Goal: Task Accomplishment & Management: Complete application form

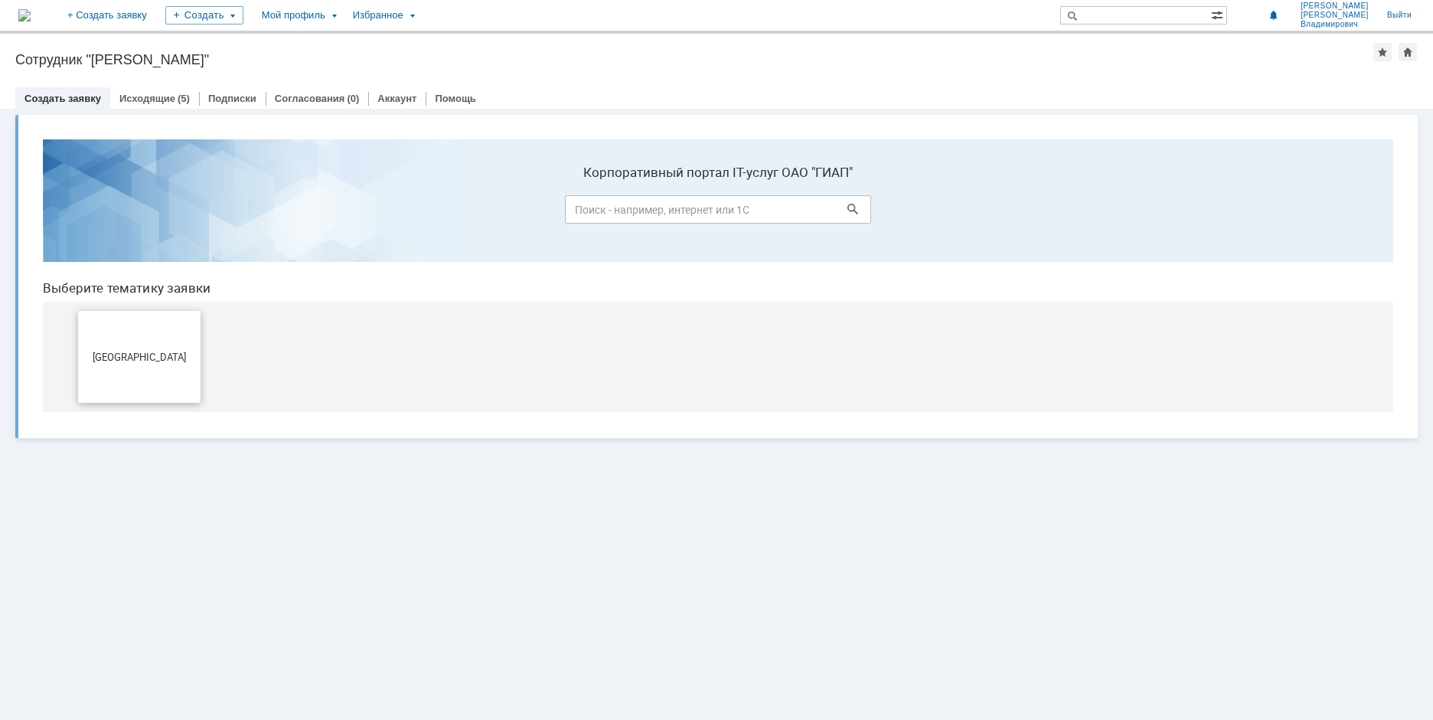
click at [136, 364] on button "[GEOGRAPHIC_DATA]" at bounding box center [139, 357] width 122 height 92
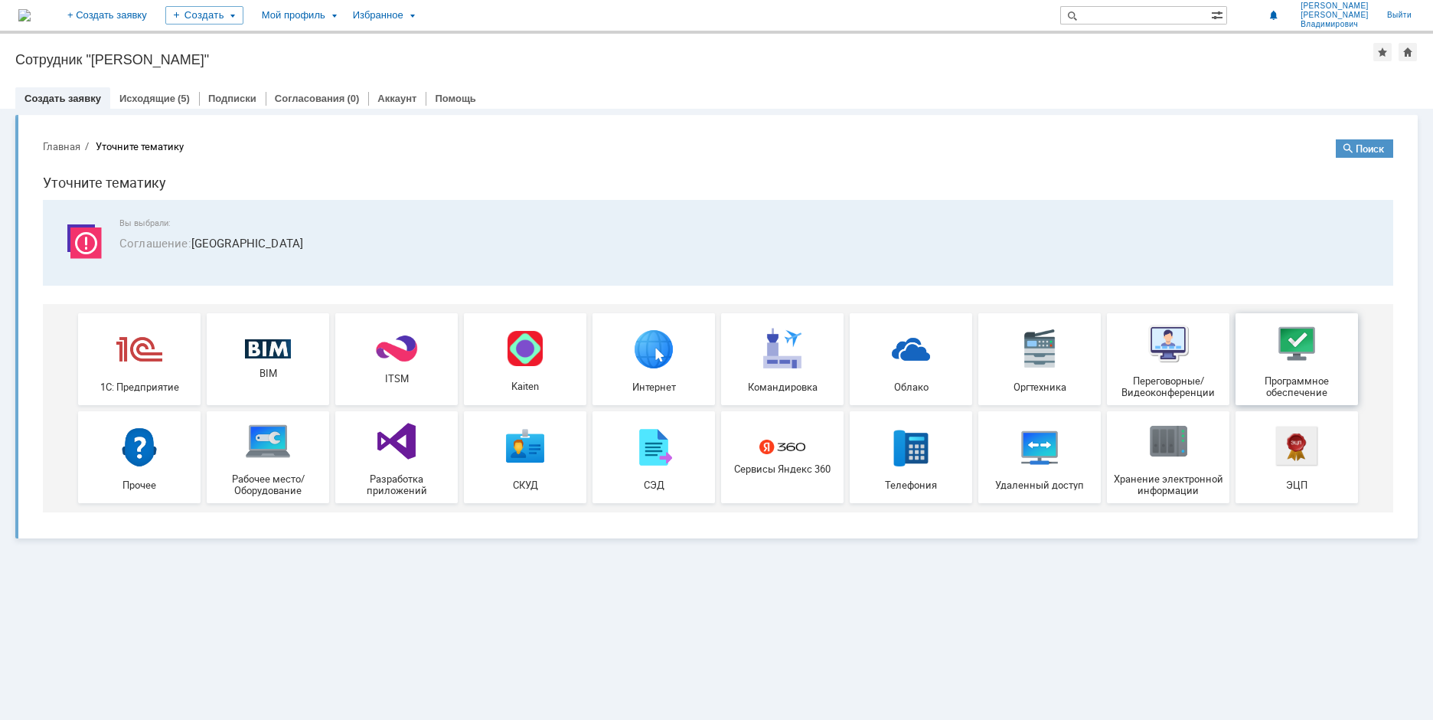
click at [1297, 338] on img at bounding box center [1297, 343] width 46 height 46
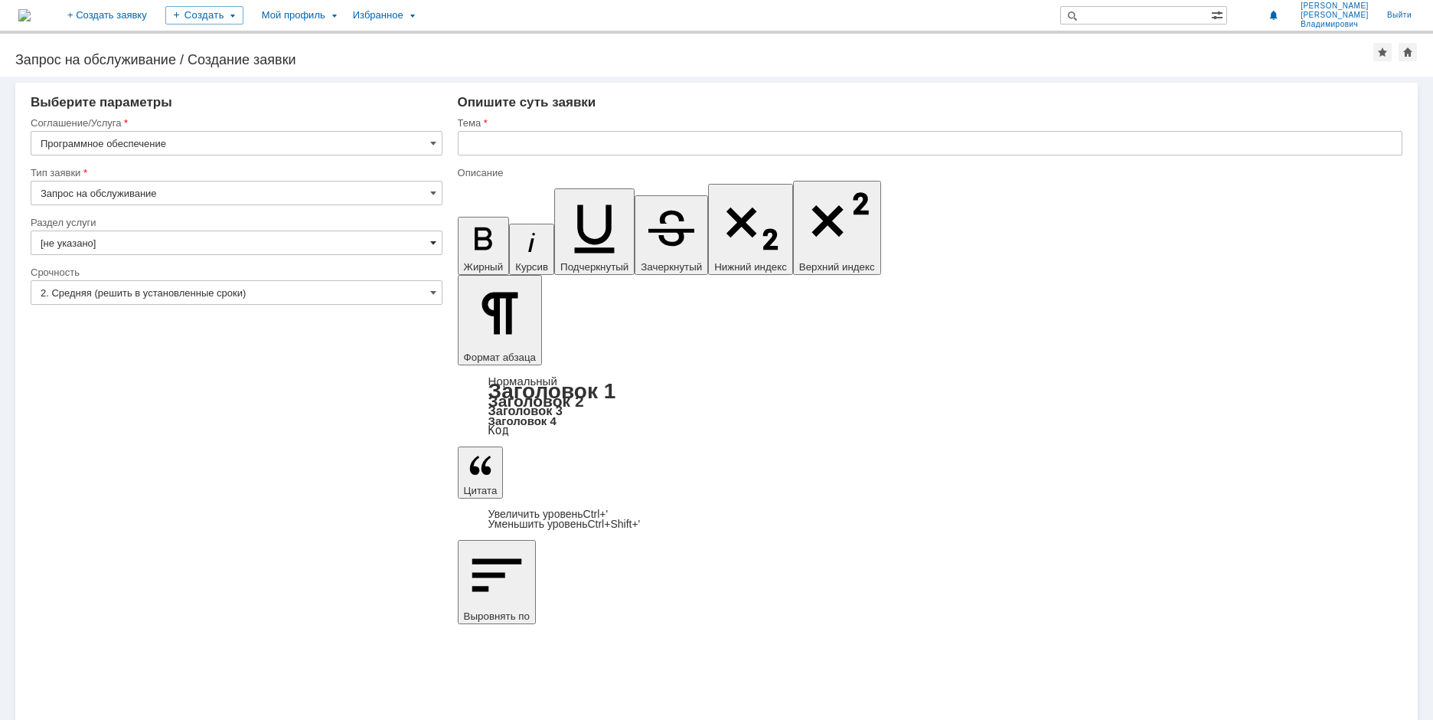
click at [432, 244] on span at bounding box center [433, 243] width 6 height 12
click at [433, 142] on span at bounding box center [433, 143] width 6 height 12
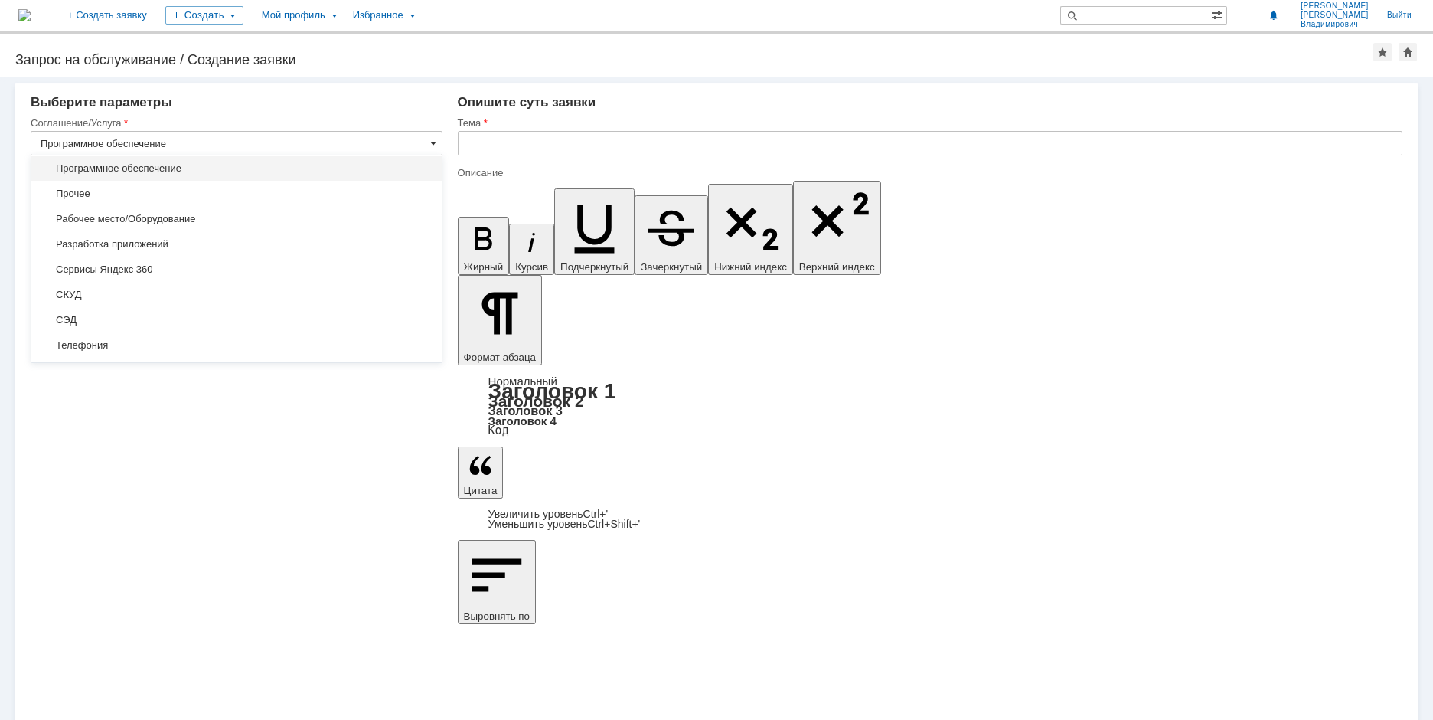
type input "[не указано]"
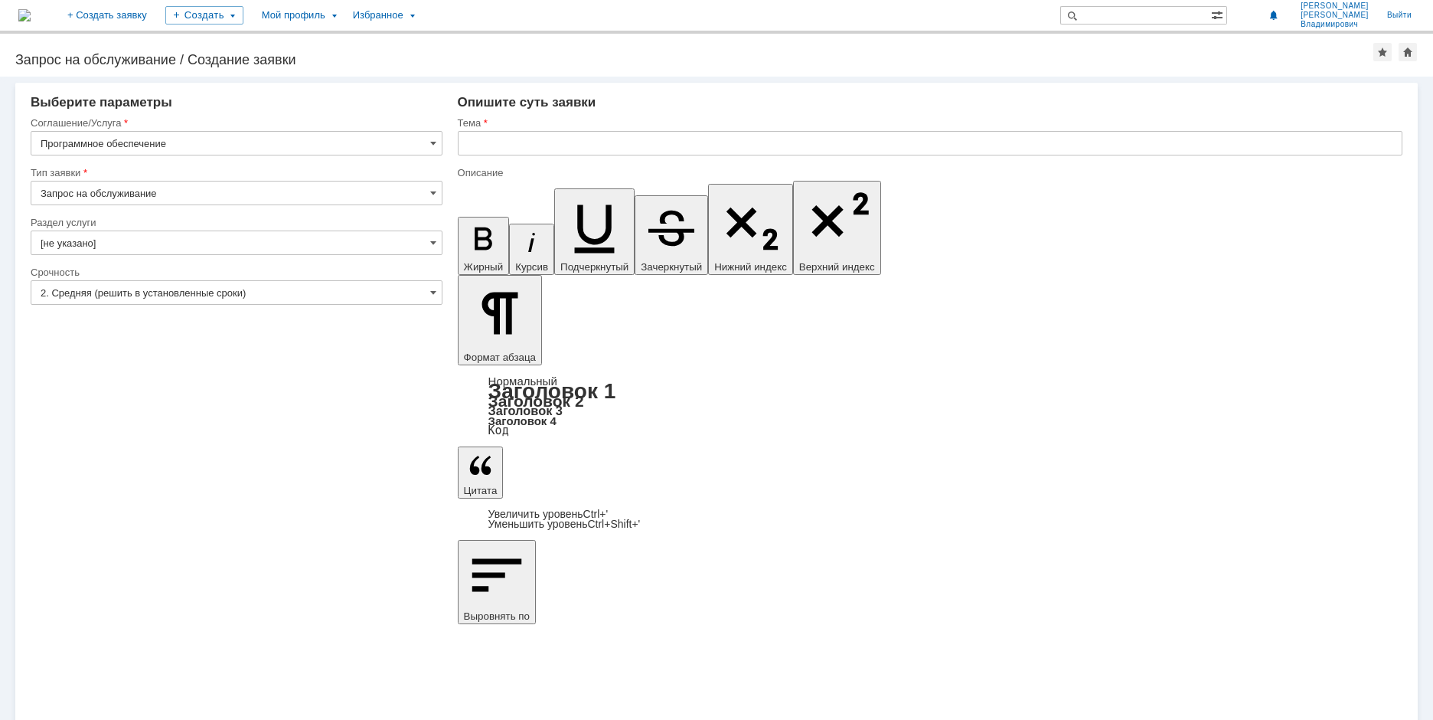
type input "Программное обеспечение"
click at [432, 237] on span at bounding box center [433, 243] width 6 height 12
click at [178, 231] on input "text" at bounding box center [237, 242] width 412 height 24
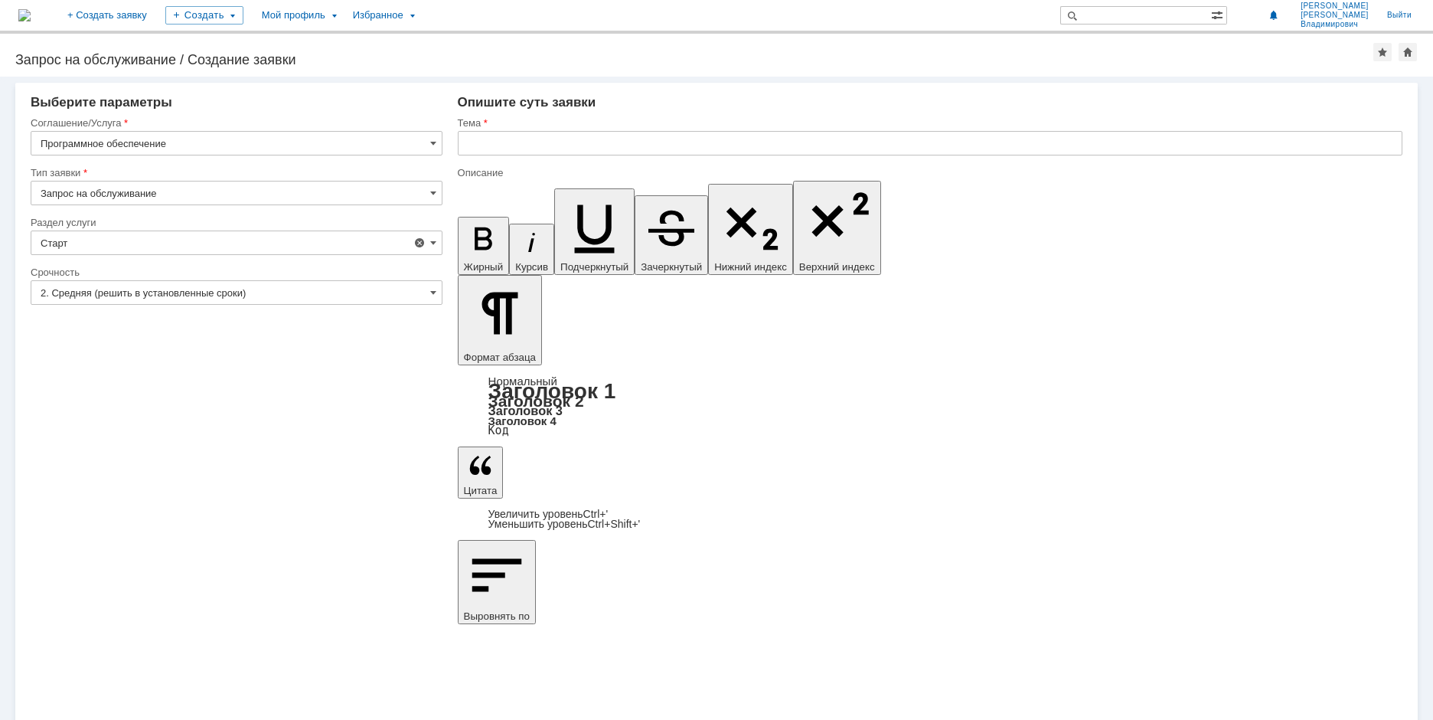
type input "[не указано]"
click at [430, 241] on span at bounding box center [433, 243] width 6 height 12
type input "[не указано]"
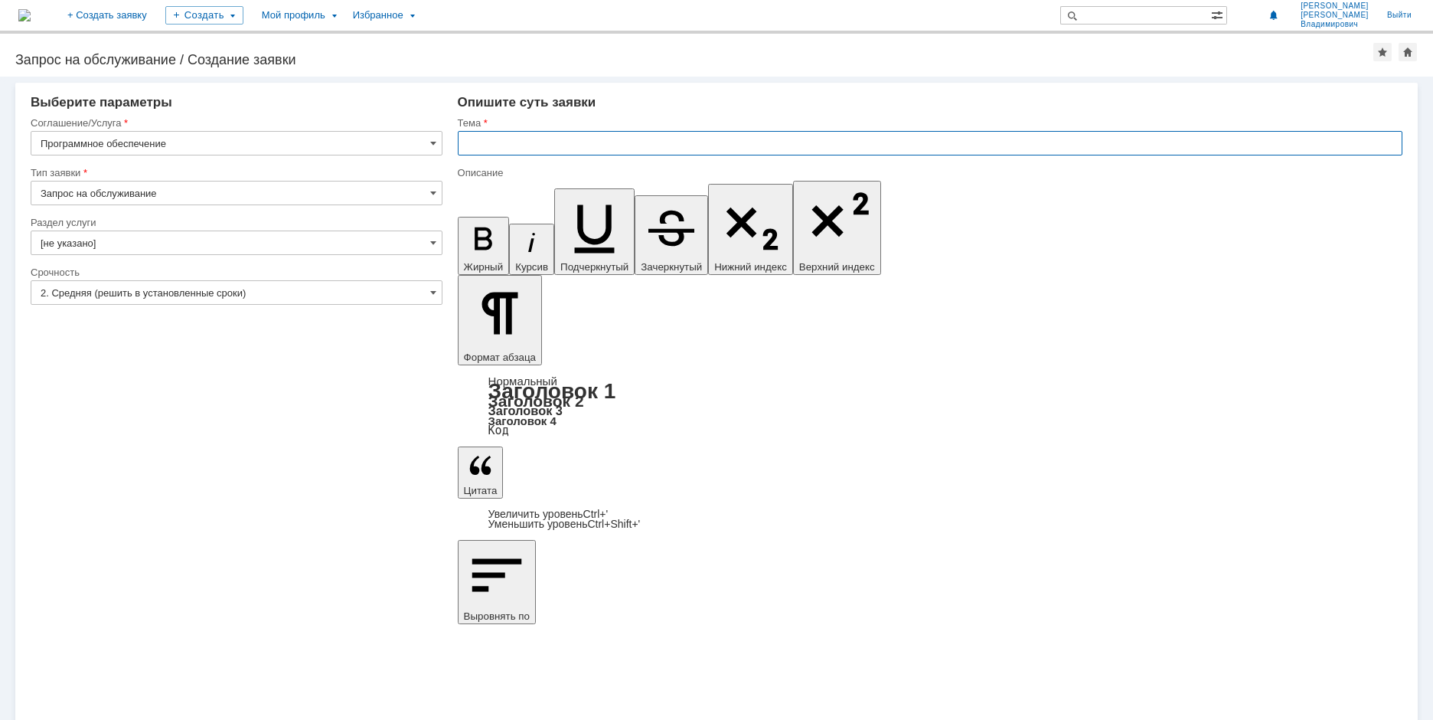
click at [506, 147] on input "text" at bounding box center [930, 143] width 945 height 24
click at [604, 147] on input "Установка ПО Старт" at bounding box center [930, 143] width 945 height 24
click at [537, 144] on input "Установка ПО Старт" at bounding box center [930, 143] width 945 height 24
click at [586, 143] on input "Установка ПО "Старт" at bounding box center [930, 143] width 945 height 24
type input "Установка ПО "Старт расчет трубопроводов""
